Goal: Navigation & Orientation: Understand site structure

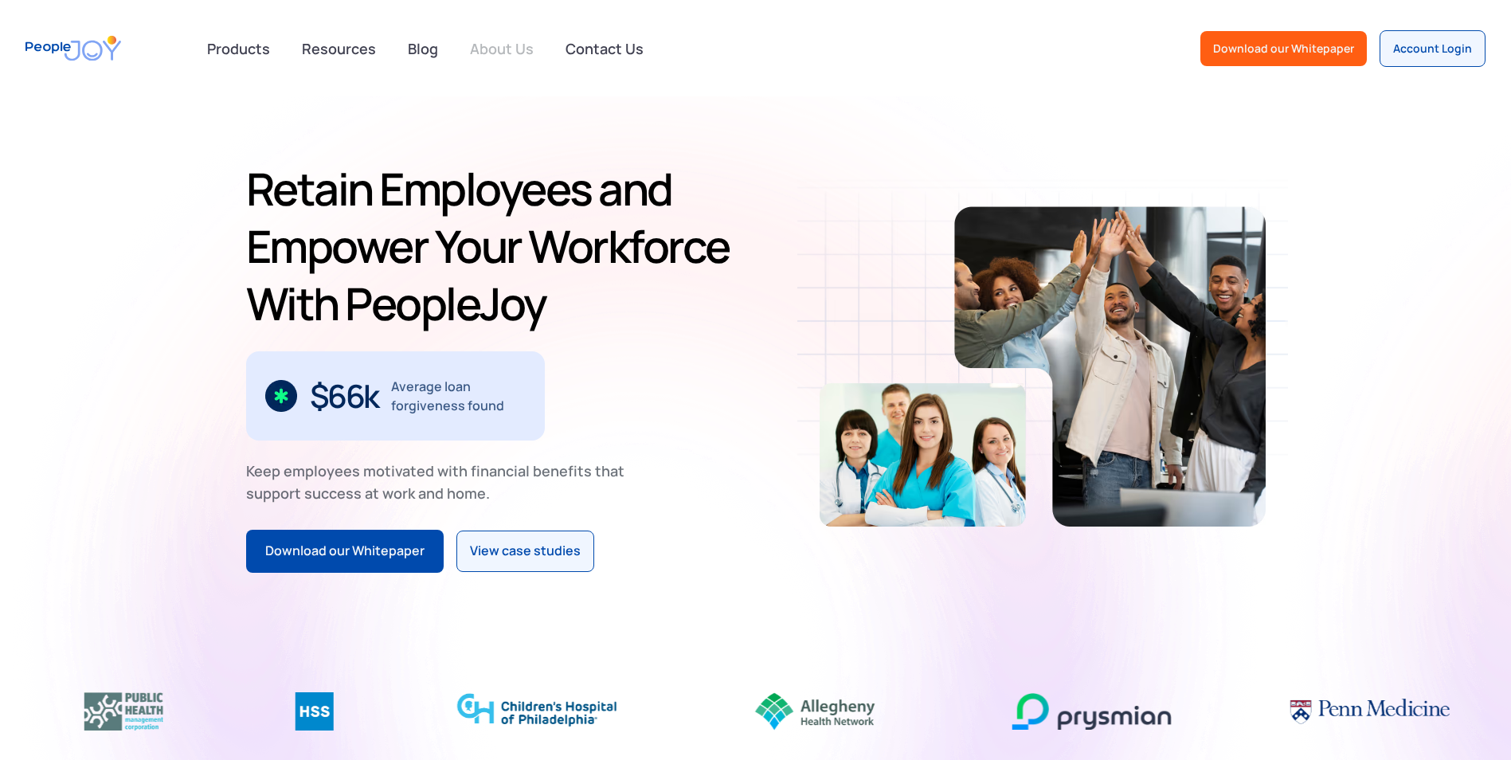
click at [519, 49] on link "About Us" at bounding box center [501, 48] width 83 height 35
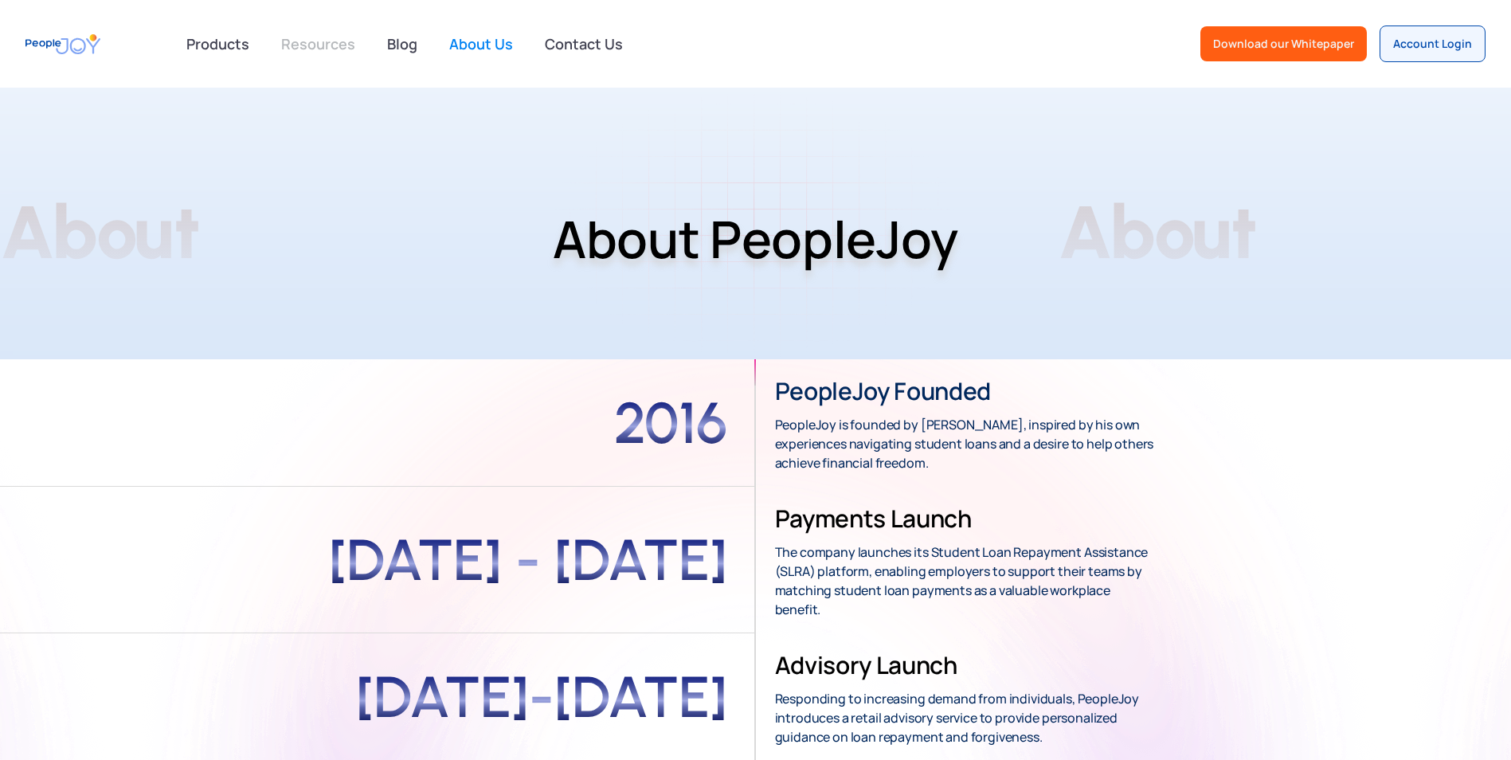
click at [317, 51] on link "Resources" at bounding box center [318, 43] width 93 height 35
